Goal: Task Accomplishment & Management: Manage account settings

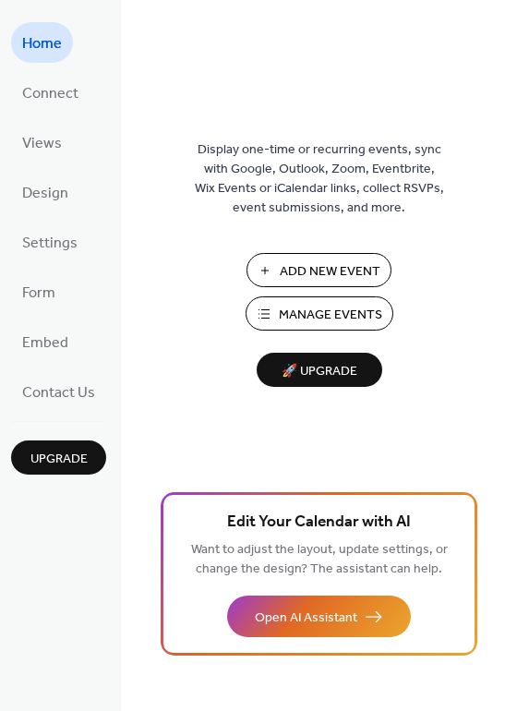
click at [330, 312] on span "Manage Events" at bounding box center [330, 315] width 103 height 19
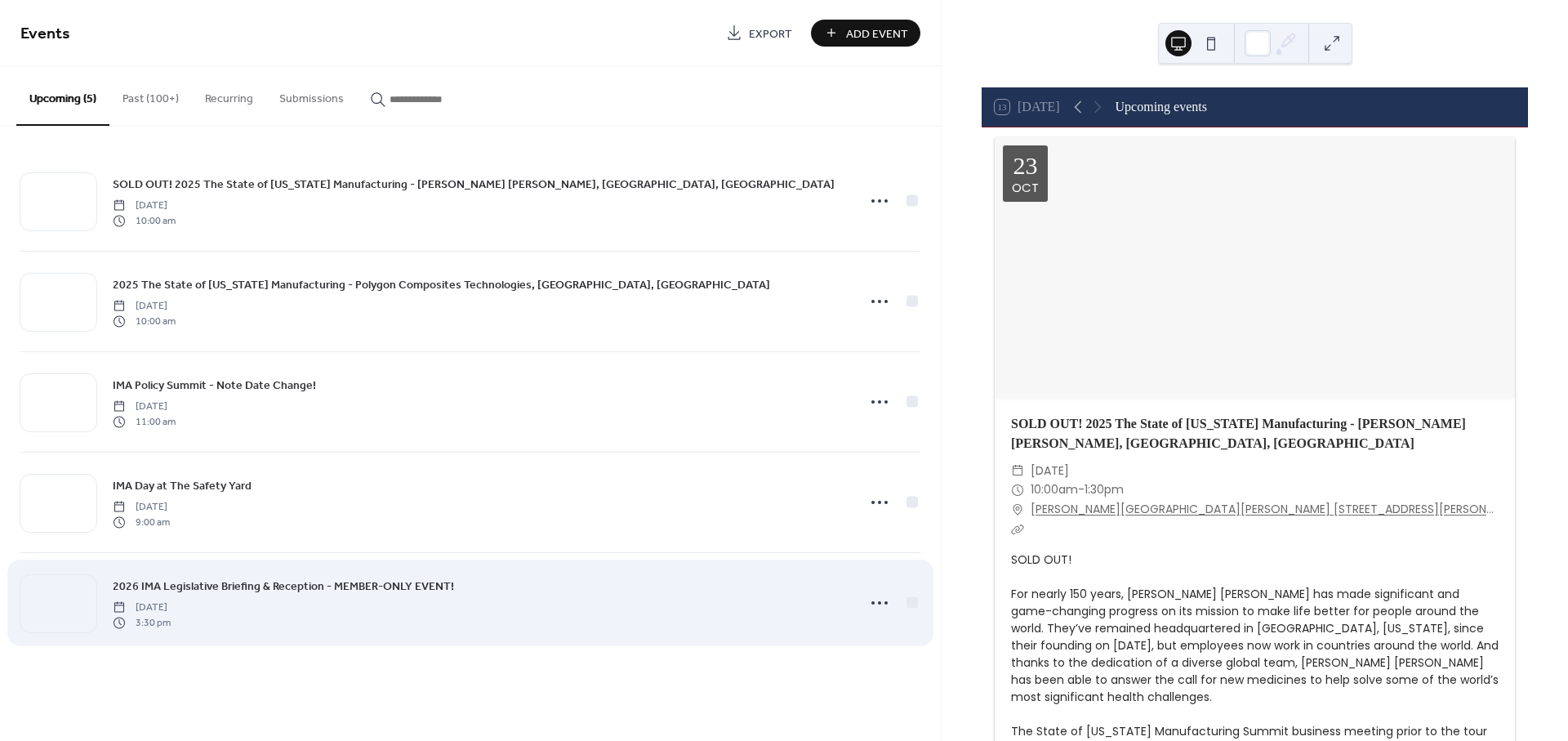
click at [195, 584] on span "2026 IMA Legislative Briefing & Reception - MEMBER-ONLY EVENT!" at bounding box center [283, 586] width 341 height 17
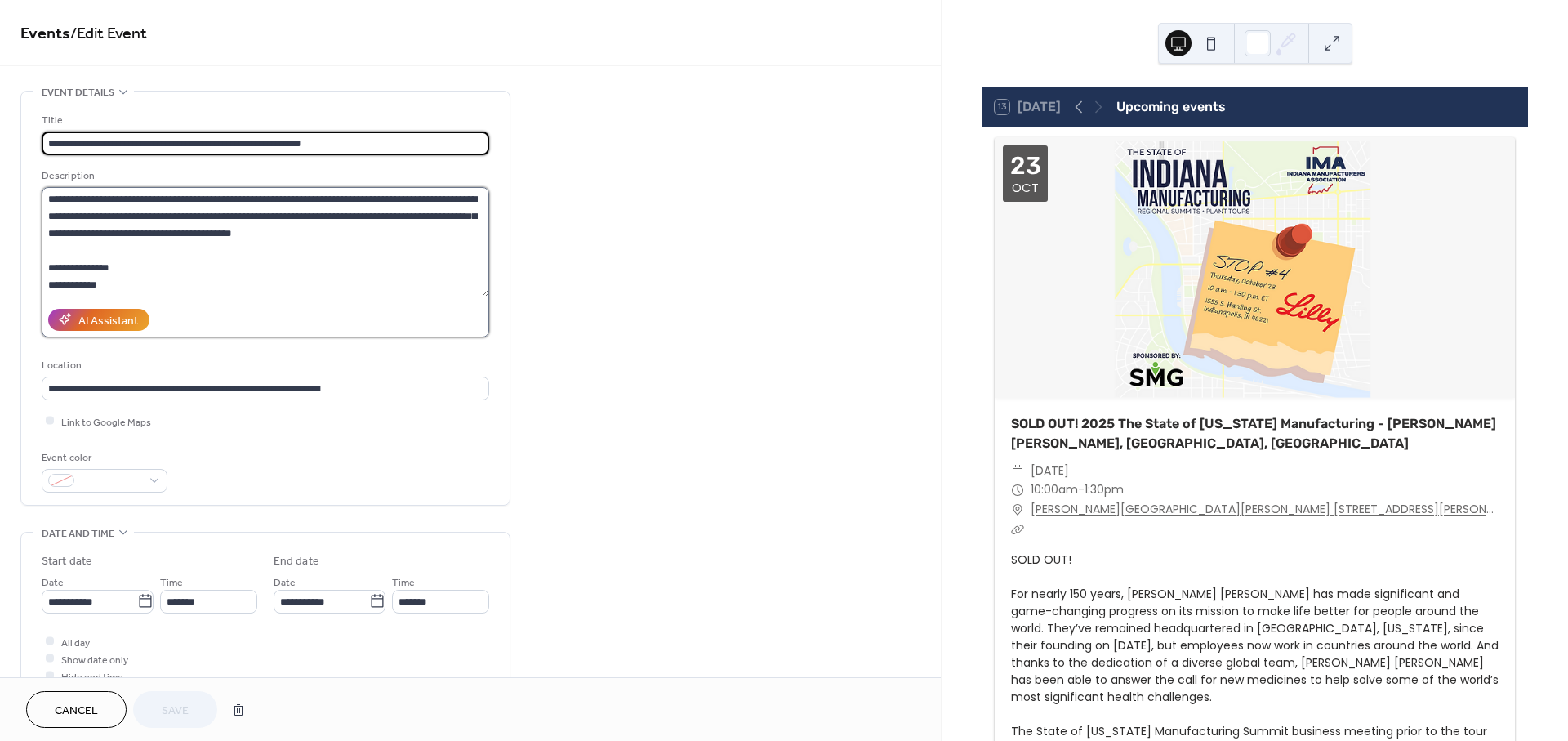
click at [125, 279] on textarea at bounding box center [265, 242] width 447 height 110
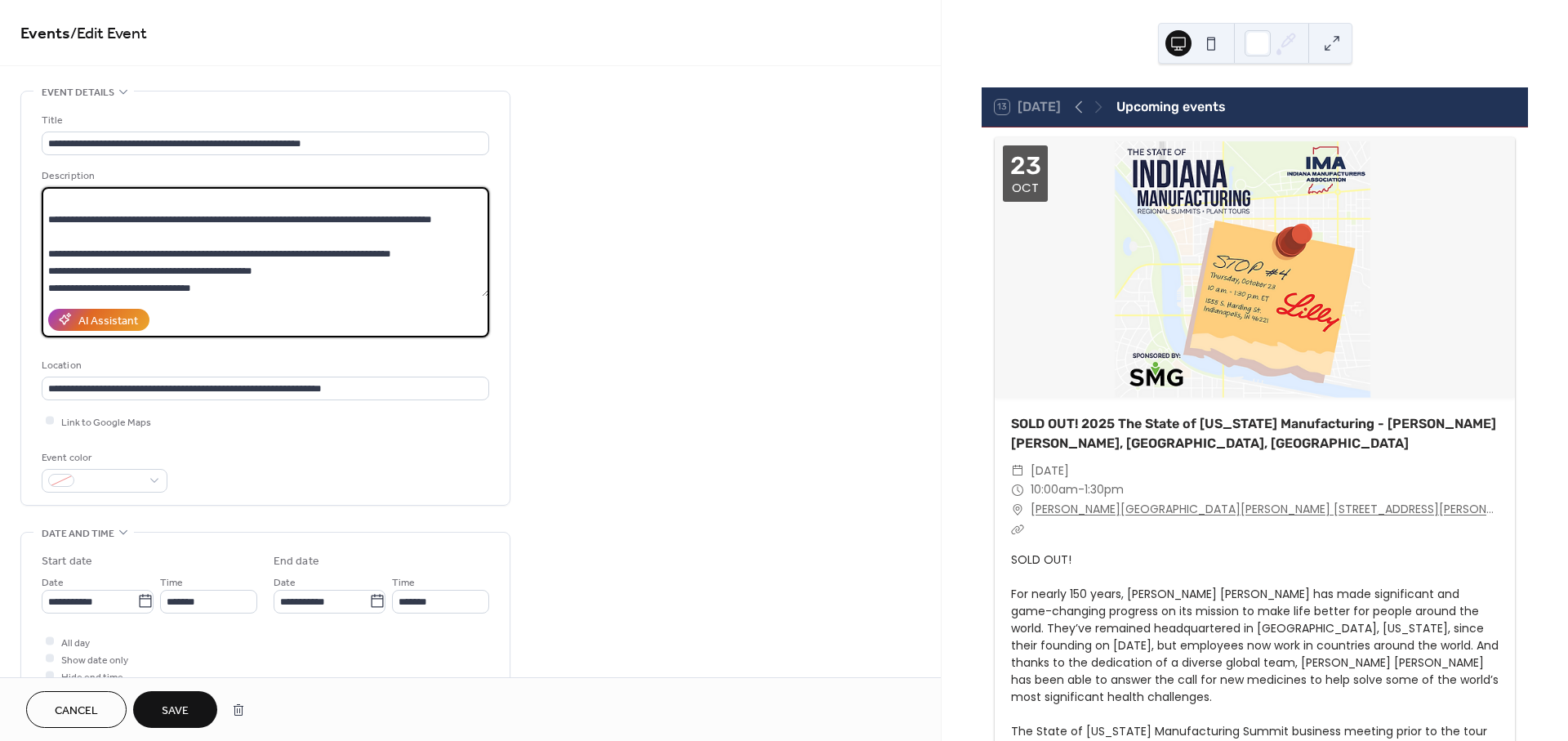
scroll to position [511, 0]
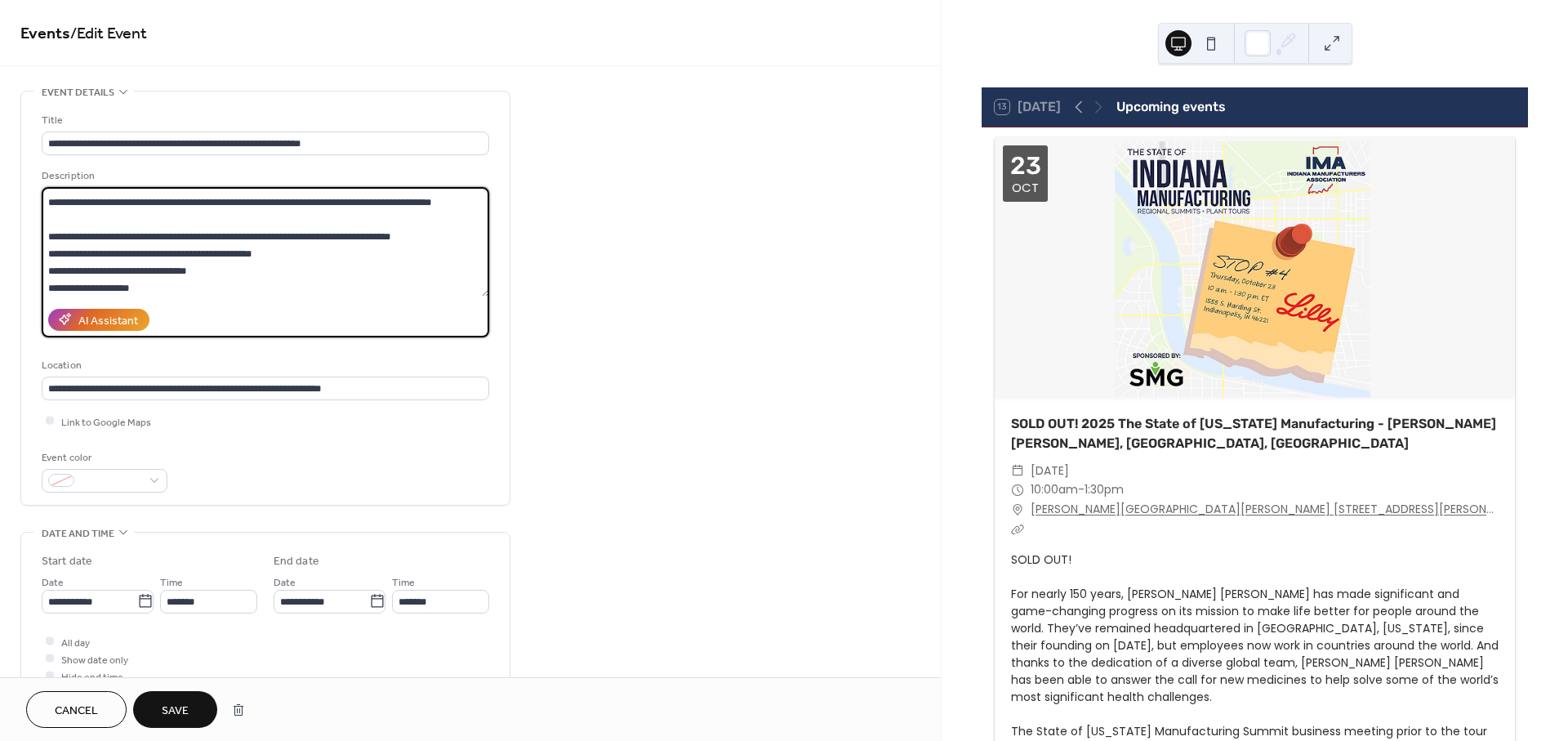
click at [329, 255] on textarea at bounding box center [265, 242] width 447 height 110
drag, startPoint x: 169, startPoint y: 291, endPoint x: 0, endPoint y: 258, distance: 172.2
click at [0, 258] on div "**********" at bounding box center [470, 714] width 941 height 1245
click at [162, 317] on div "AI Assistant" at bounding box center [265, 320] width 447 height 35
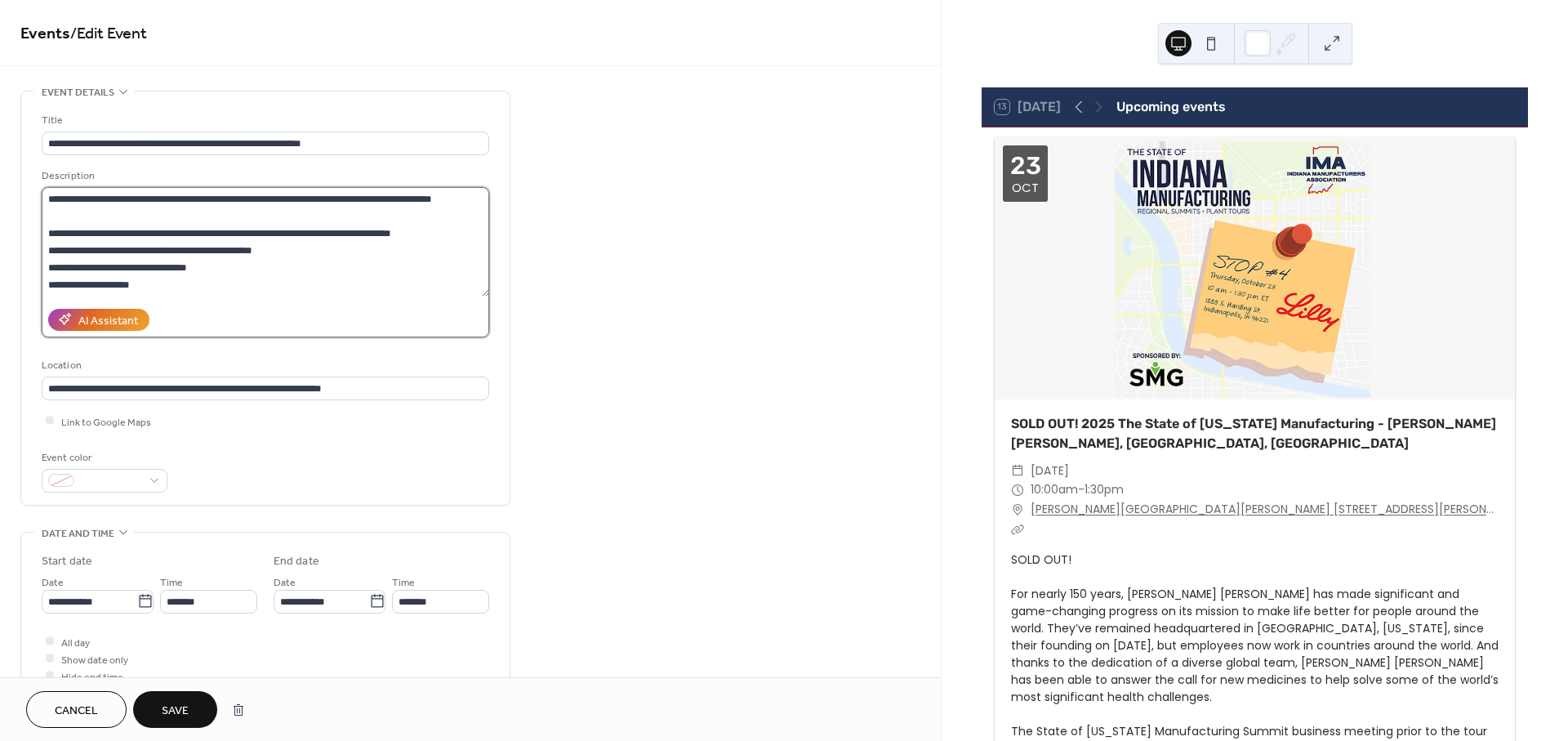
click at [75, 250] on textarea at bounding box center [265, 242] width 447 height 110
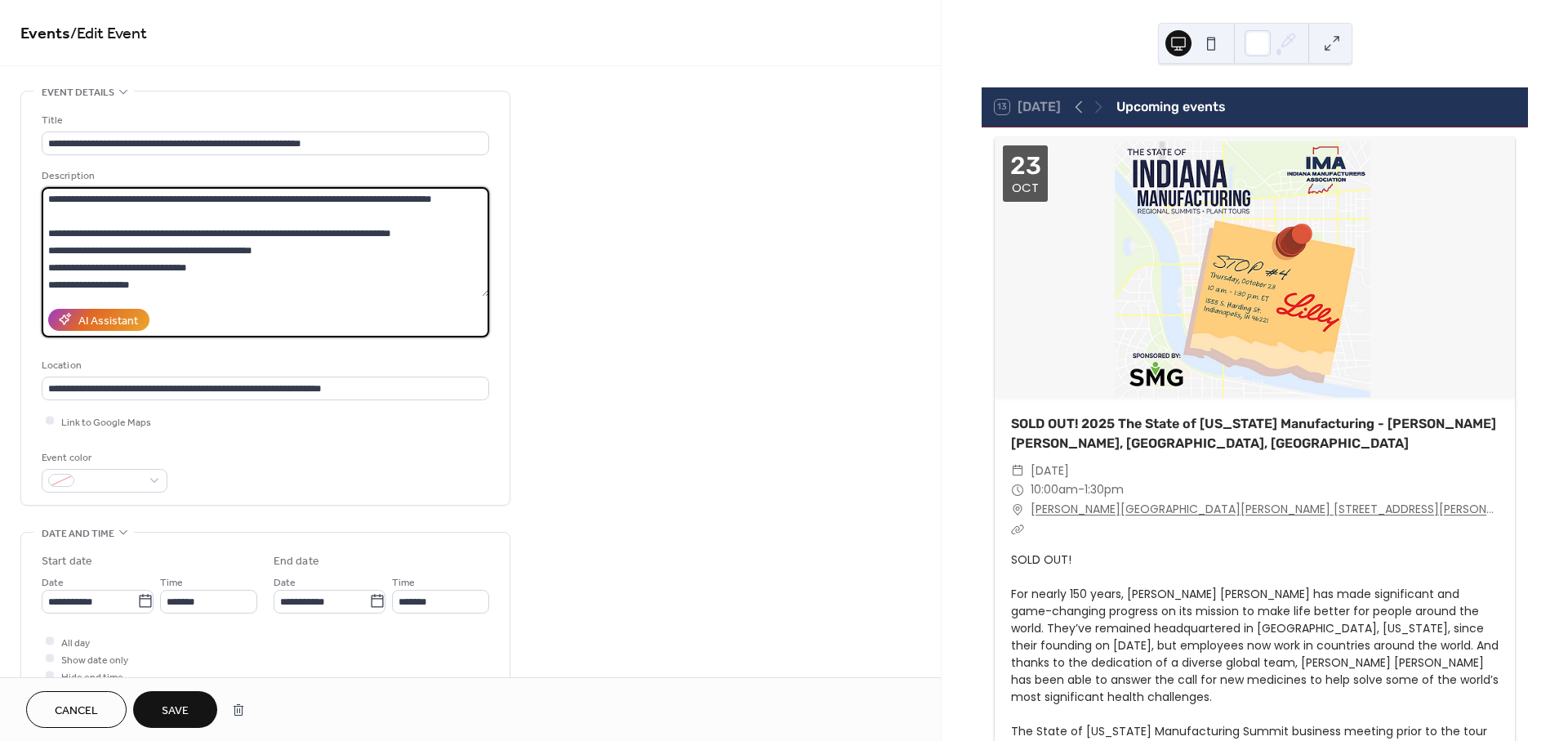
click at [75, 250] on textarea at bounding box center [265, 242] width 447 height 110
click at [317, 246] on textarea at bounding box center [265, 242] width 447 height 110
drag, startPoint x: 294, startPoint y: 255, endPoint x: 164, endPoint y: 242, distance: 130.6
click at [163, 242] on textarea at bounding box center [265, 242] width 447 height 110
click at [470, 231] on textarea at bounding box center [265, 242] width 447 height 110
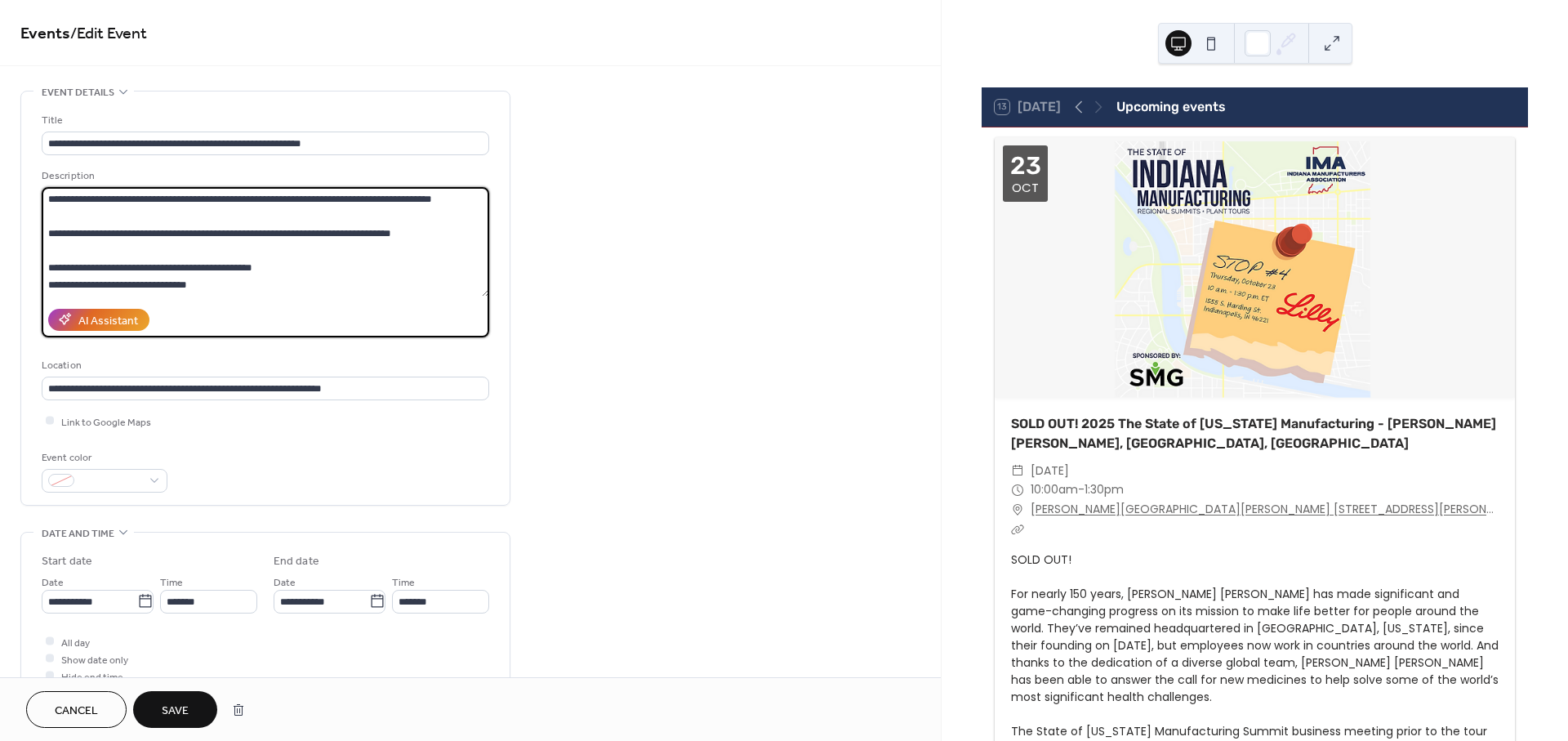
type textarea "**********"
click at [159, 720] on button "Save" at bounding box center [175, 709] width 84 height 37
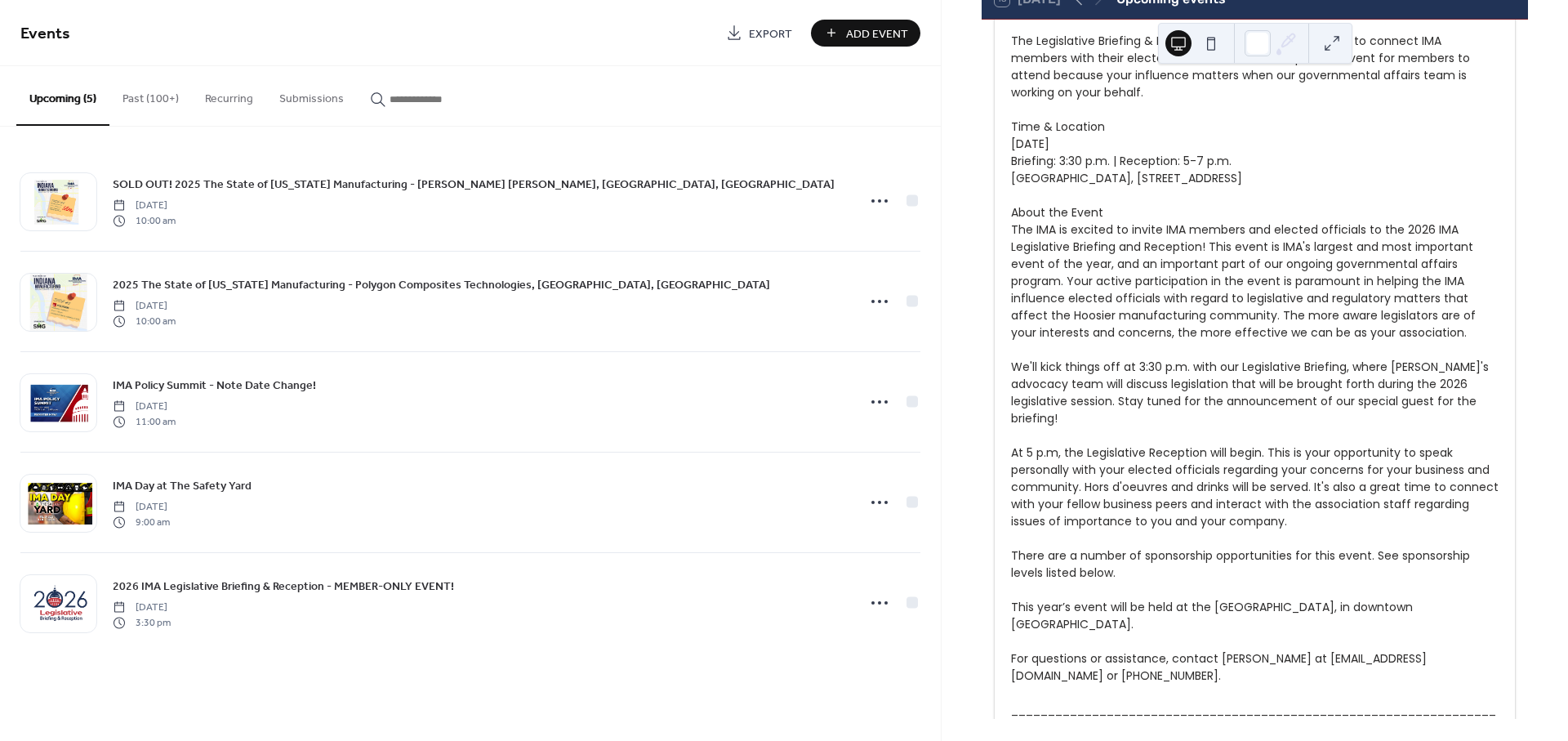
scroll to position [112, 0]
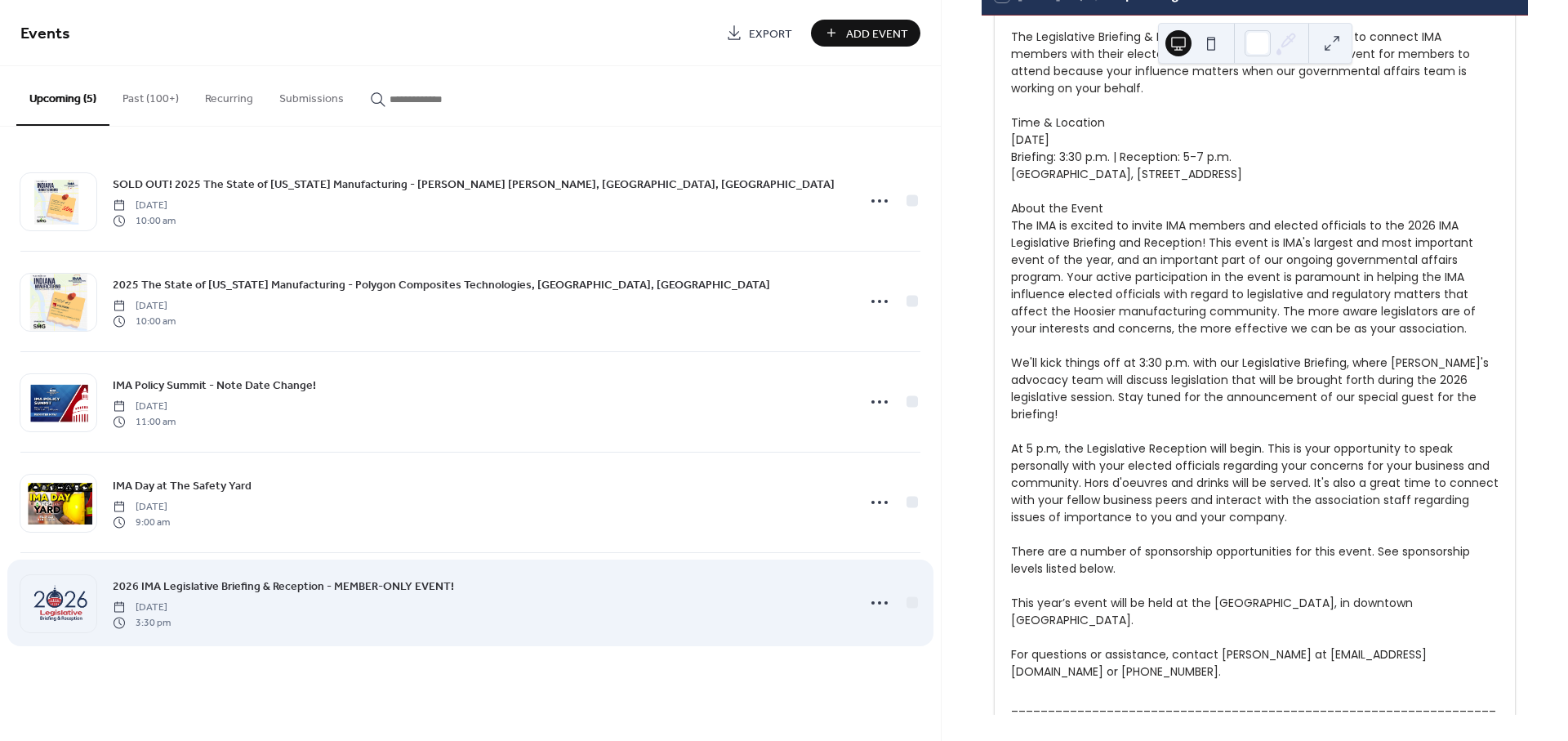
click at [160, 582] on span "2026 IMA Legislative Briefing & Reception - MEMBER-ONLY EVENT!" at bounding box center [283, 586] width 341 height 17
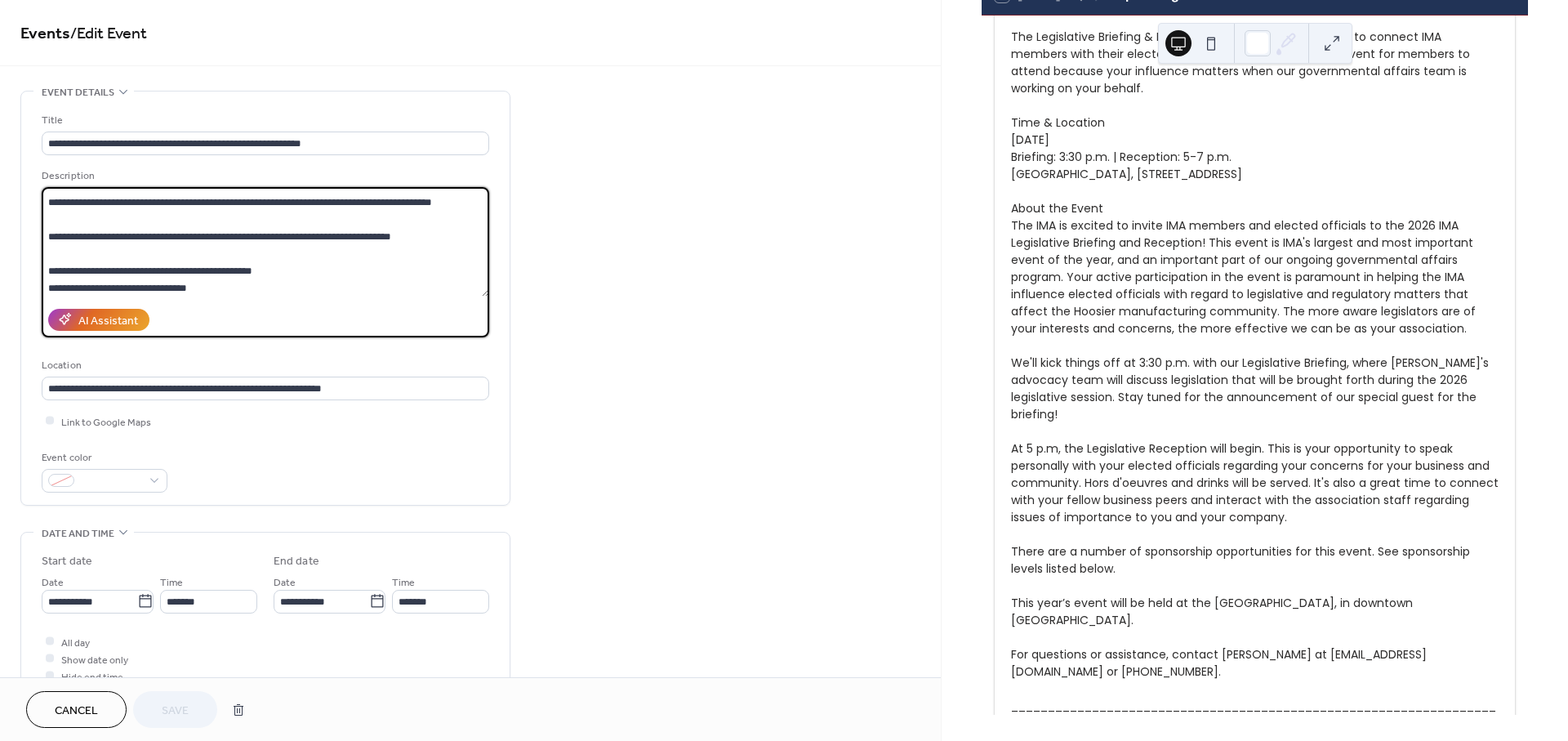
scroll to position [504, 0]
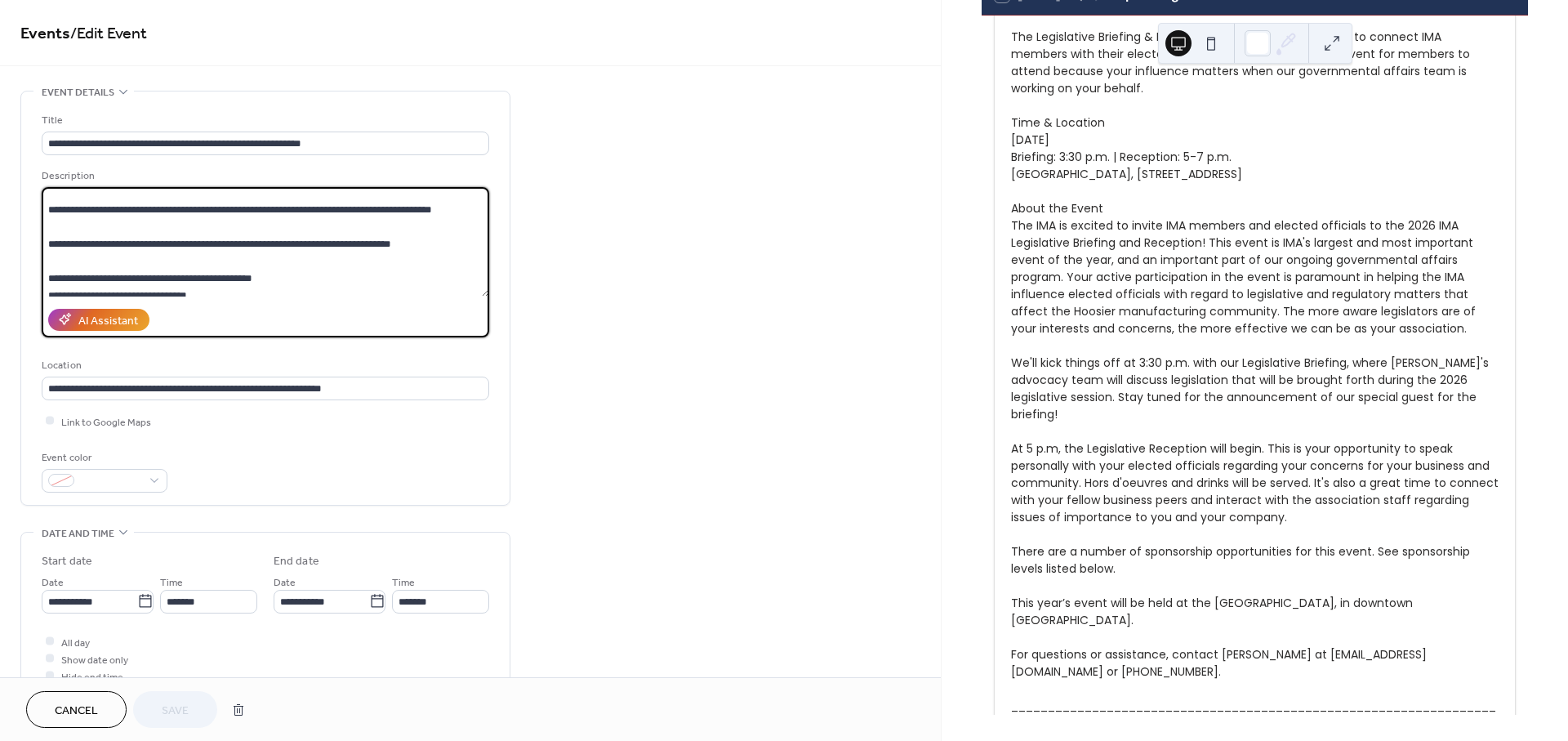
drag, startPoint x: 255, startPoint y: 208, endPoint x: 479, endPoint y: 260, distance: 230.0
click at [479, 260] on textarea at bounding box center [265, 242] width 447 height 110
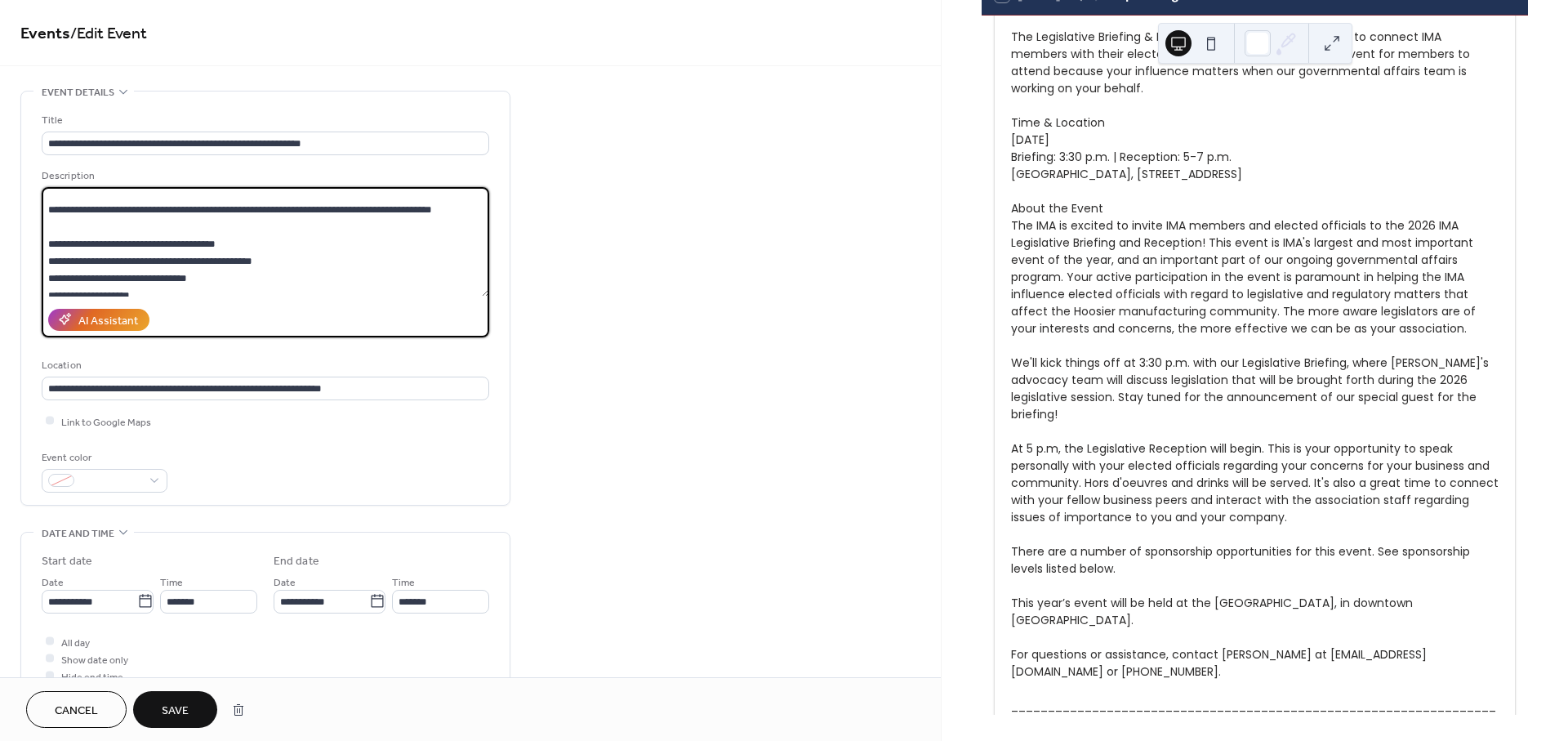
type textarea "**********"
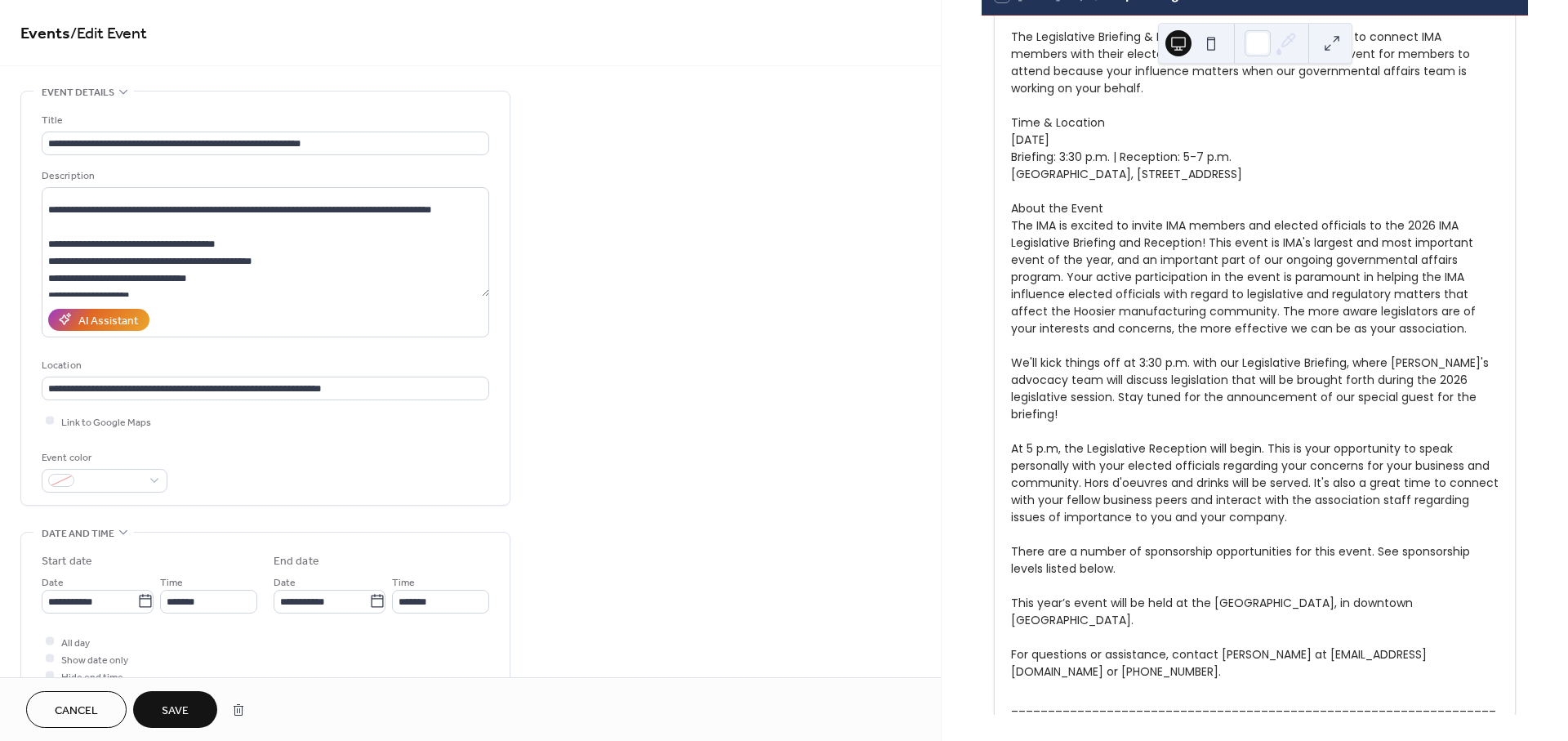
click at [191, 711] on button "Save" at bounding box center [175, 709] width 84 height 37
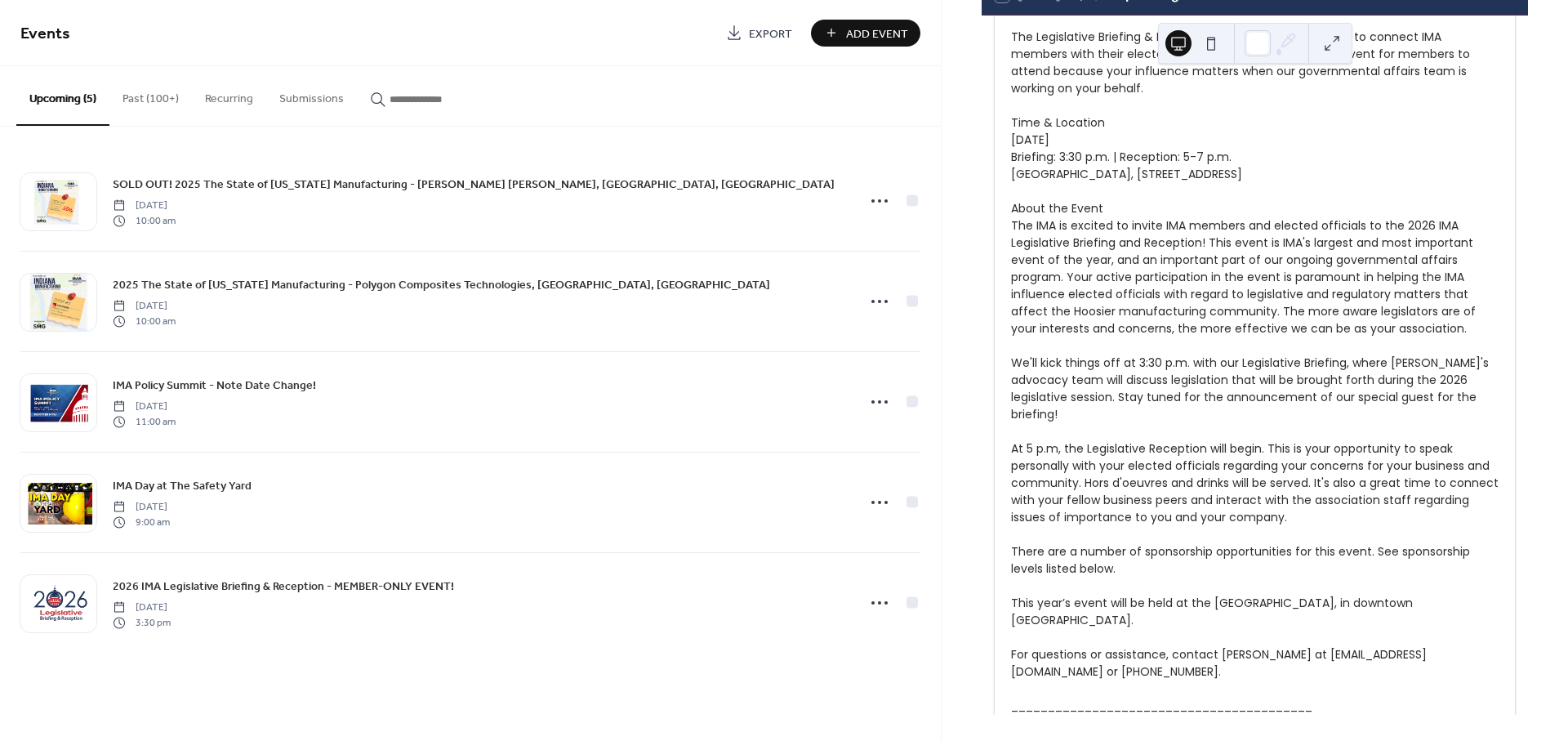
scroll to position [4877, 0]
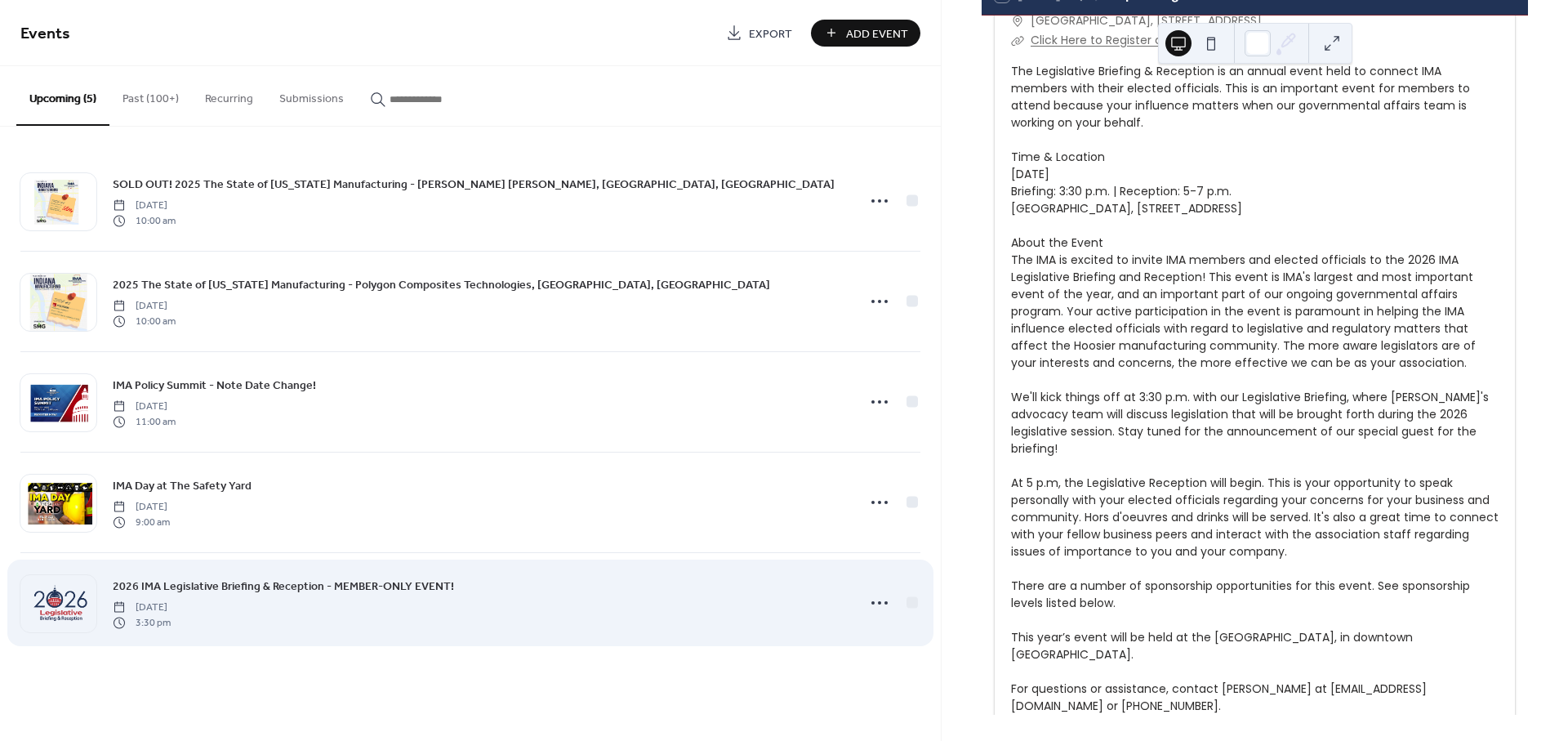
click at [199, 585] on span "2026 IMA Legislative Briefing & Reception - MEMBER-ONLY EVENT!" at bounding box center [283, 586] width 341 height 17
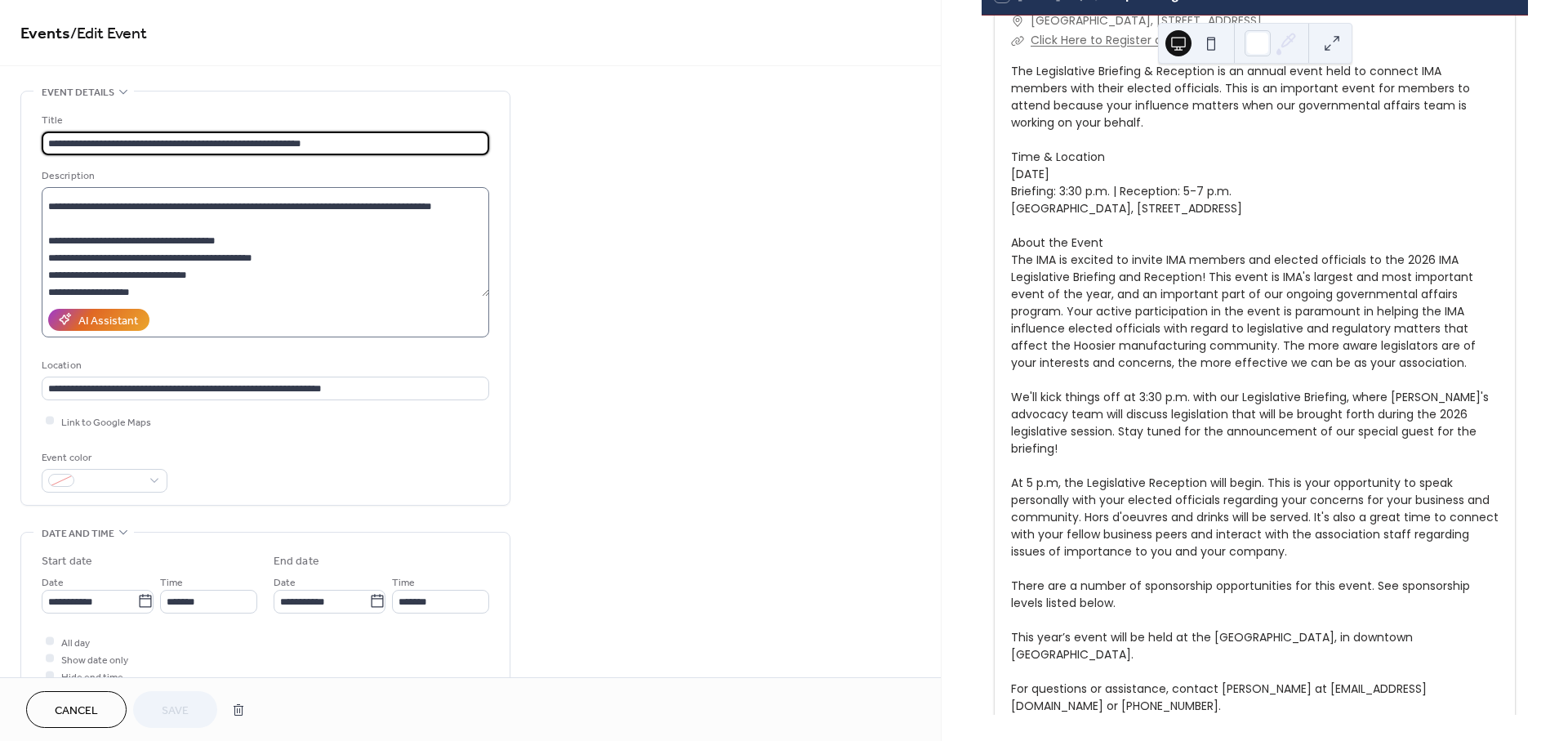
scroll to position [515, 0]
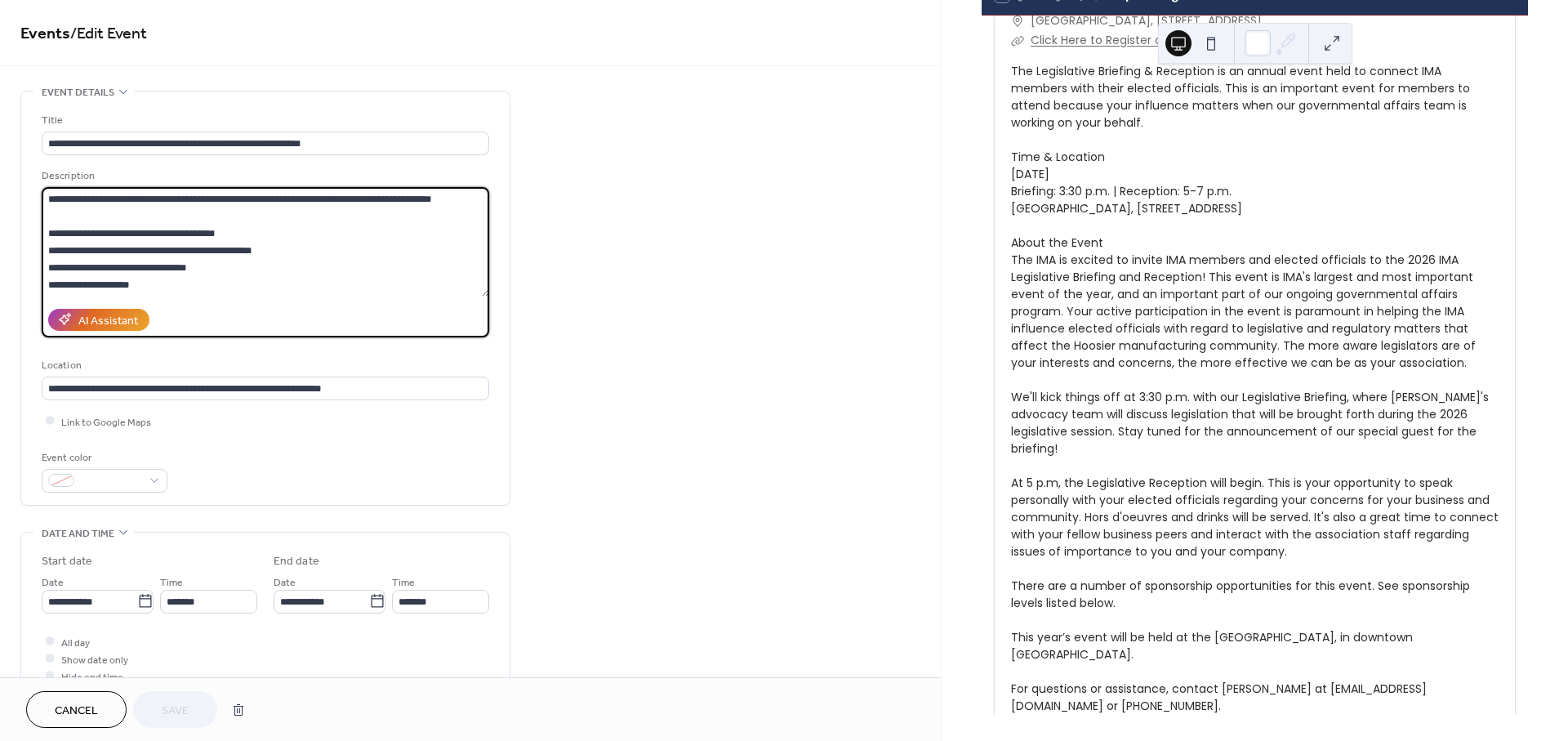
click at [280, 235] on textarea at bounding box center [265, 242] width 447 height 110
type textarea "**********"
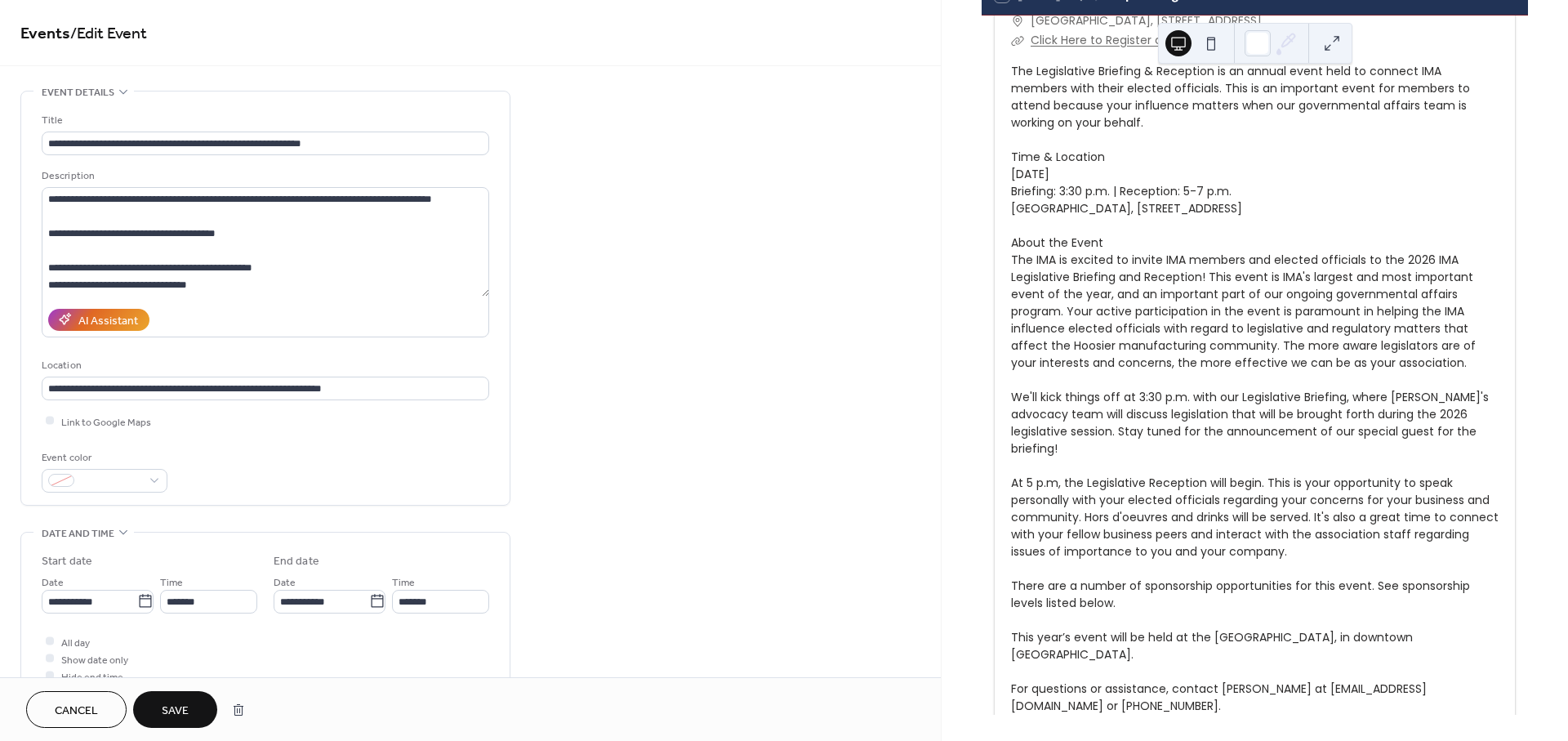
click at [166, 710] on span "Save" at bounding box center [175, 710] width 27 height 17
